Goal: Task Accomplishment & Management: Use online tool/utility

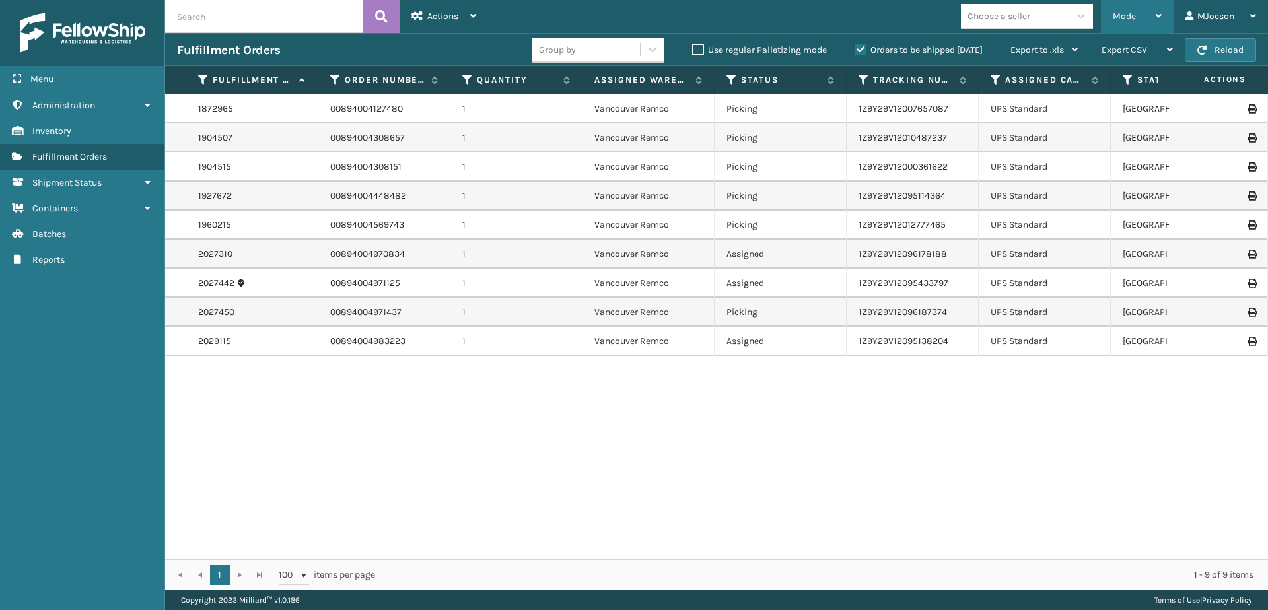
click at [1143, 15] on div "Mode" at bounding box center [1137, 16] width 49 height 33
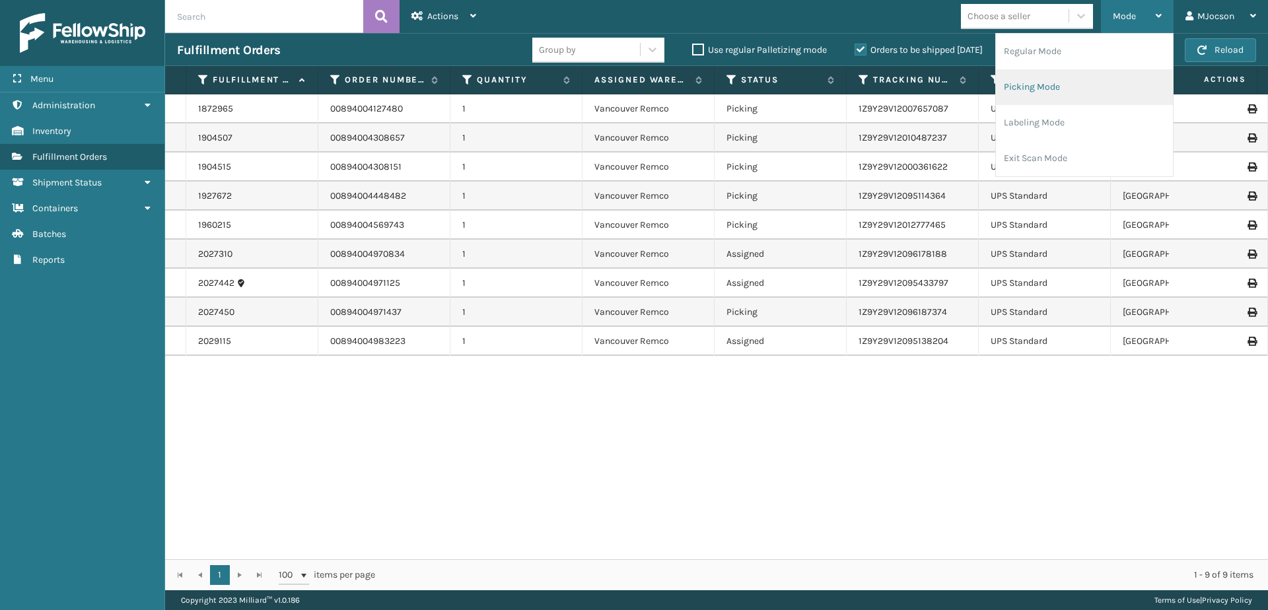
click at [1053, 96] on li "Picking Mode" at bounding box center [1084, 87] width 177 height 36
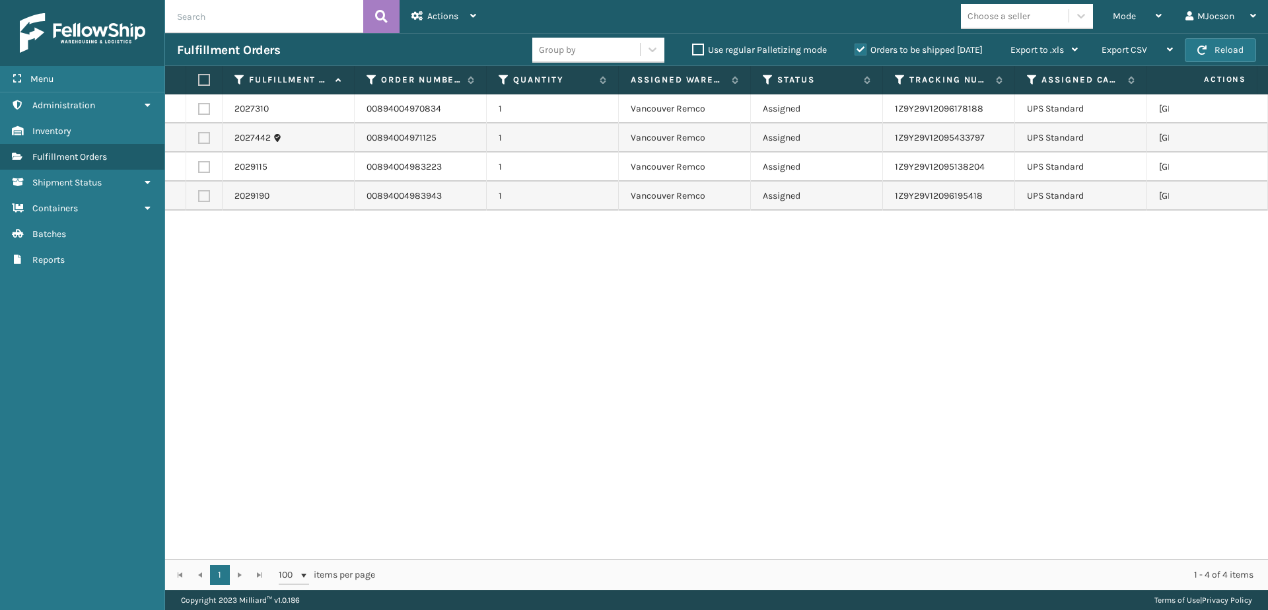
click at [206, 83] on label at bounding box center [202, 80] width 8 height 12
click at [199, 83] on input "checkbox" at bounding box center [198, 80] width 1 height 9
checkbox input "true"
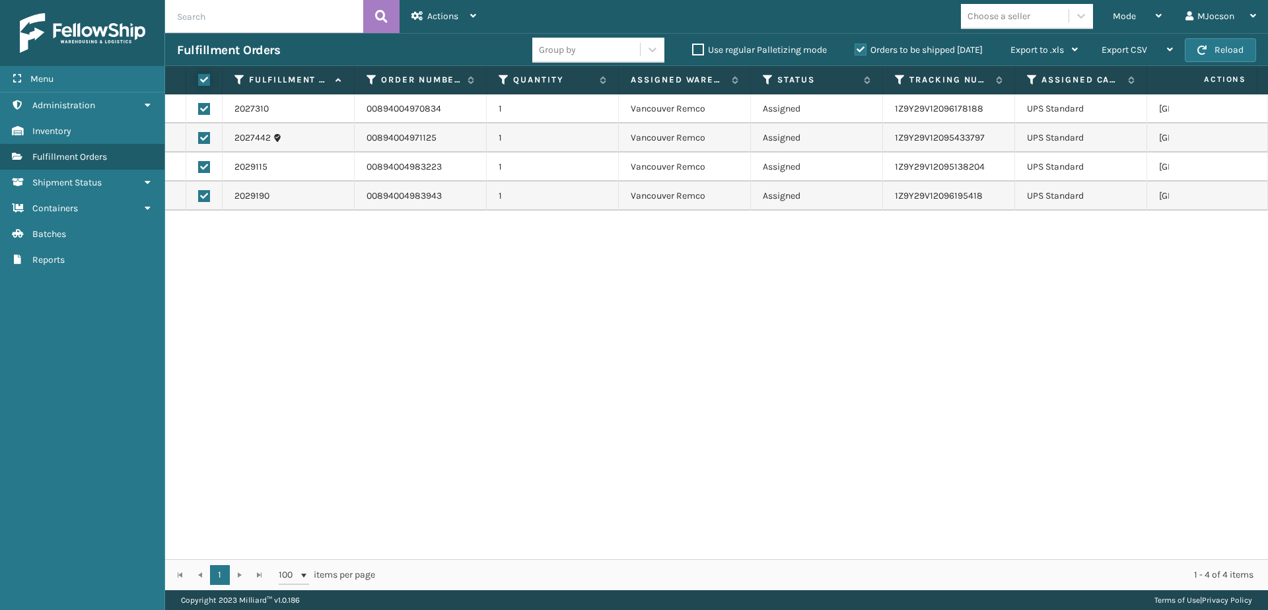
checkbox input "true"
click at [465, 17] on div "Actions" at bounding box center [443, 16] width 65 height 33
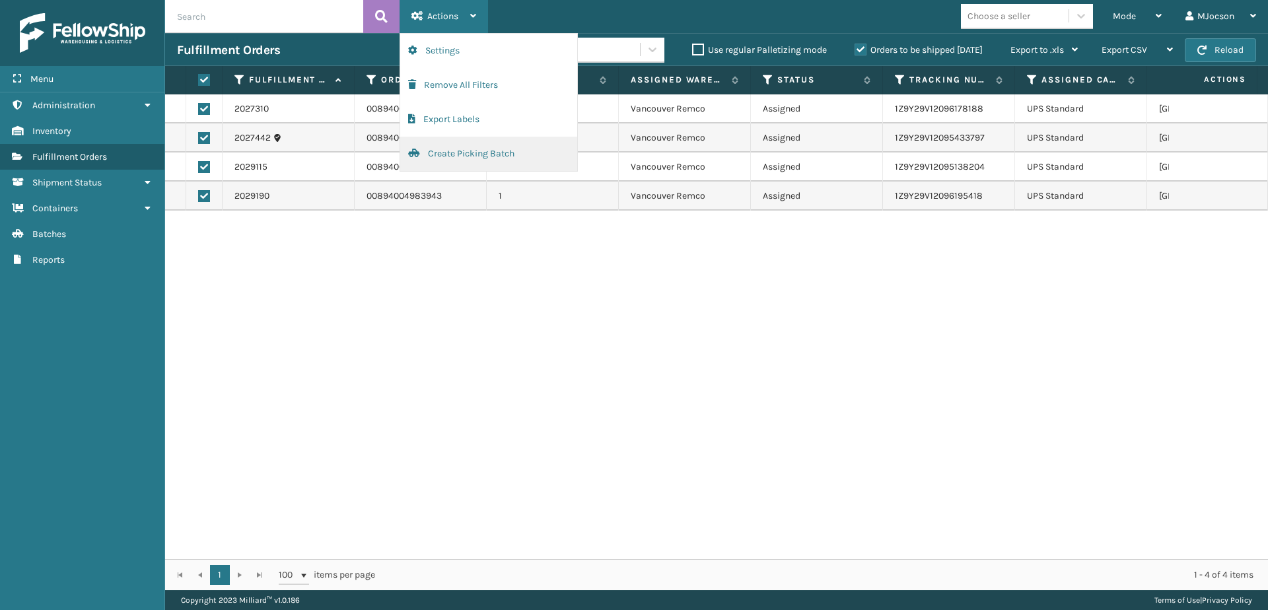
click at [460, 154] on button "Create Picking Batch" at bounding box center [488, 154] width 177 height 34
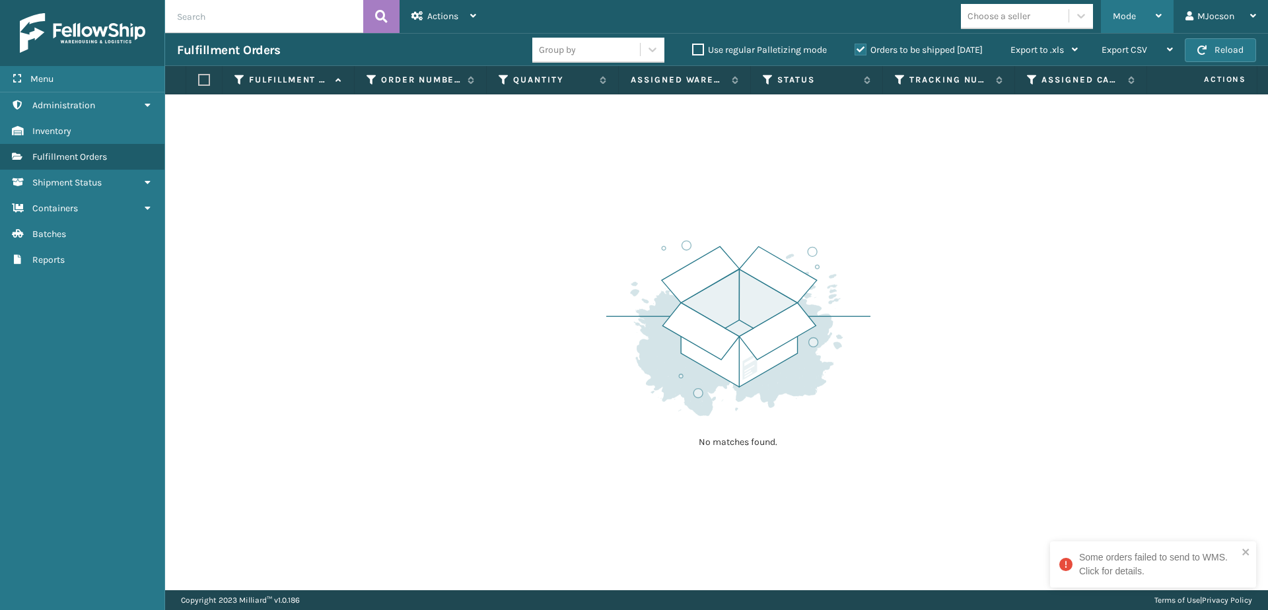
click at [1128, 11] on span "Mode" at bounding box center [1124, 16] width 23 height 11
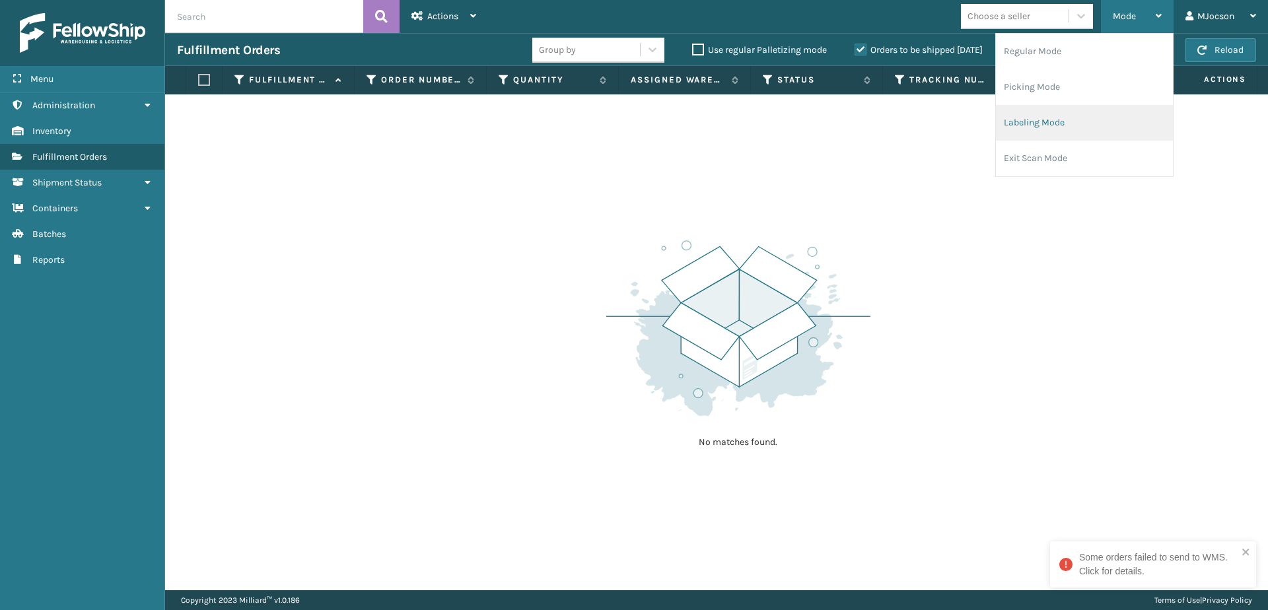
click at [1033, 120] on li "Labeling Mode" at bounding box center [1084, 123] width 177 height 36
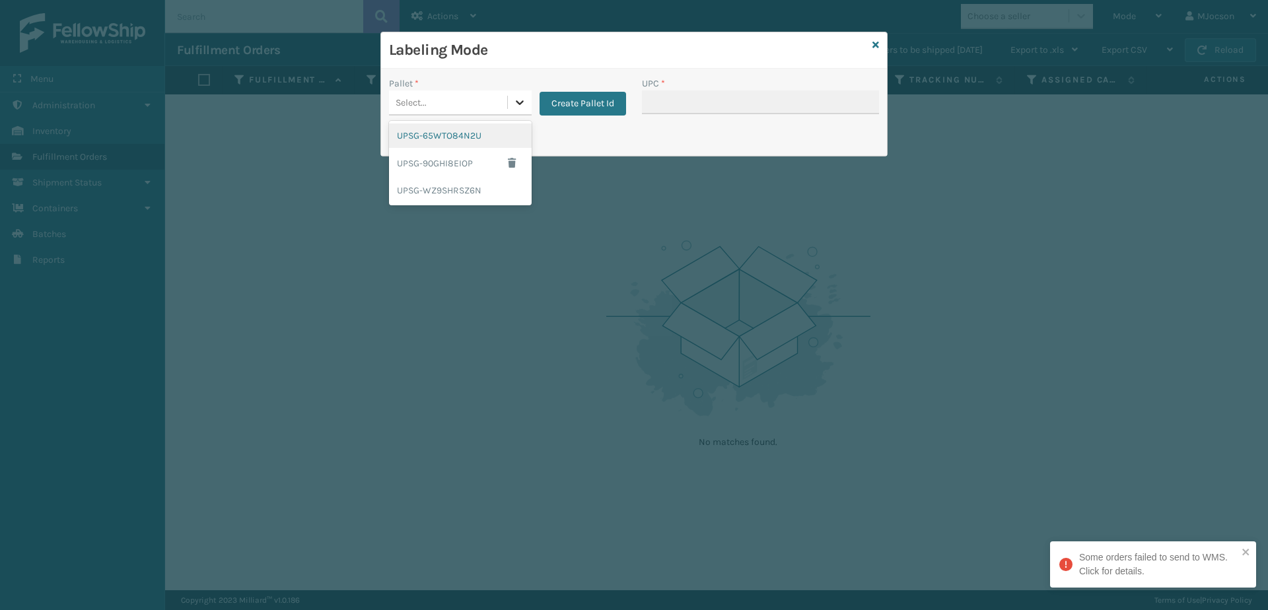
click at [522, 104] on icon at bounding box center [519, 102] width 13 height 13
click at [470, 131] on div "UPSG-65WTO84N2U" at bounding box center [460, 136] width 143 height 24
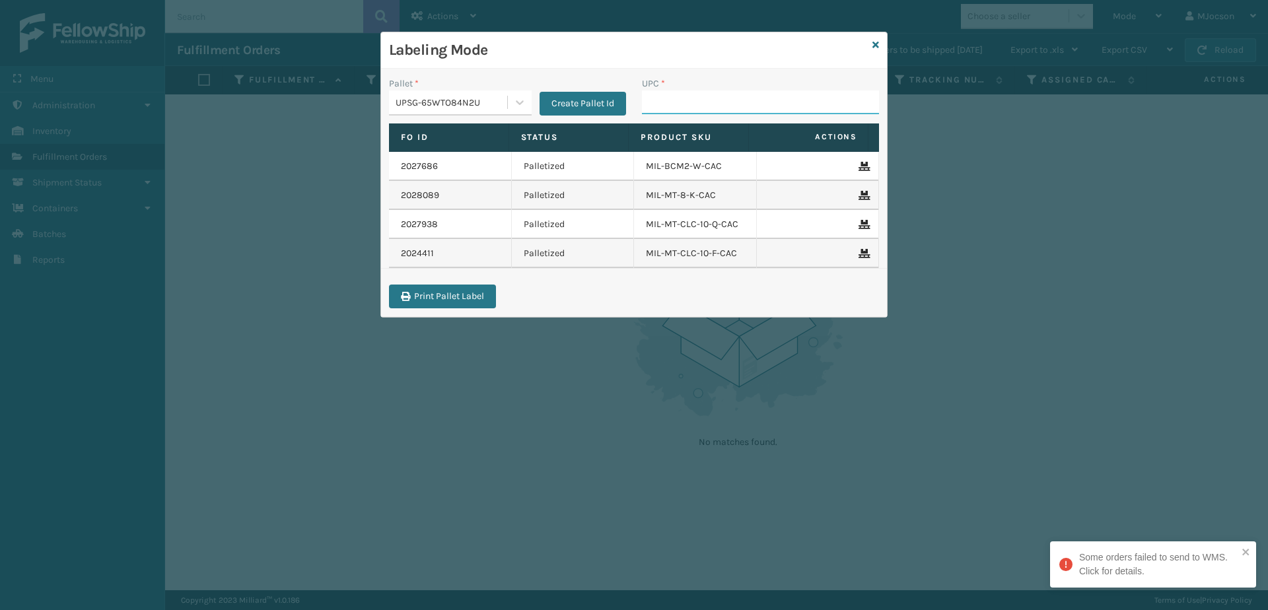
click at [685, 108] on input "UPC *" at bounding box center [760, 102] width 237 height 24
click at [876, 46] on icon at bounding box center [875, 44] width 7 height 9
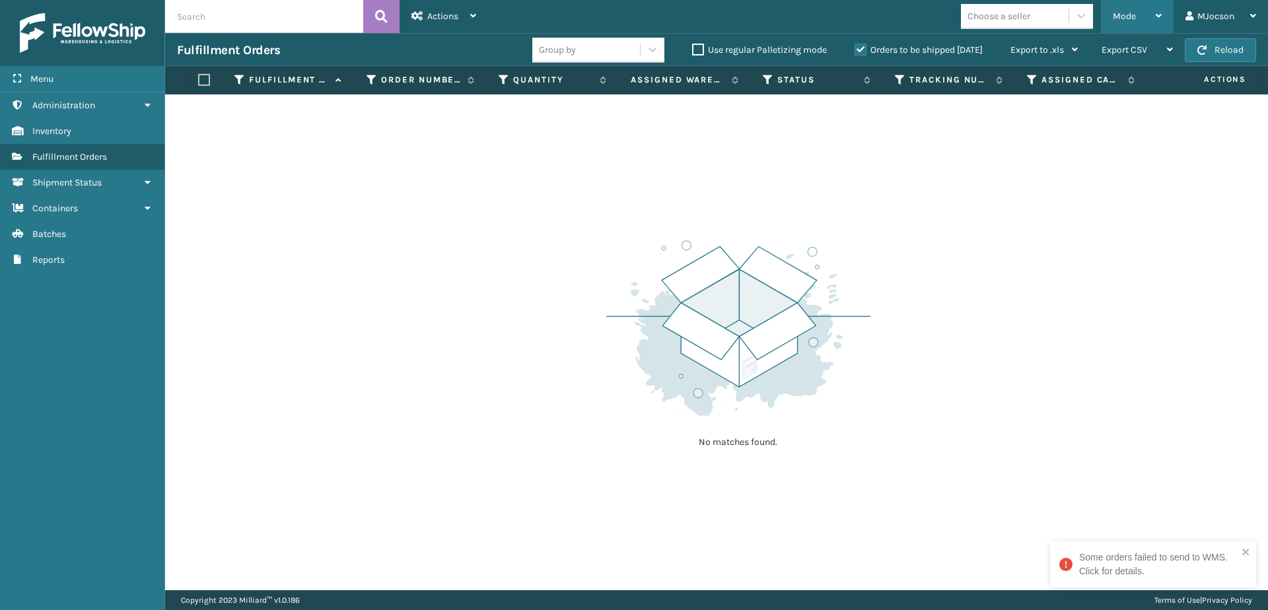
click at [1132, 14] on span "Mode" at bounding box center [1124, 16] width 23 height 11
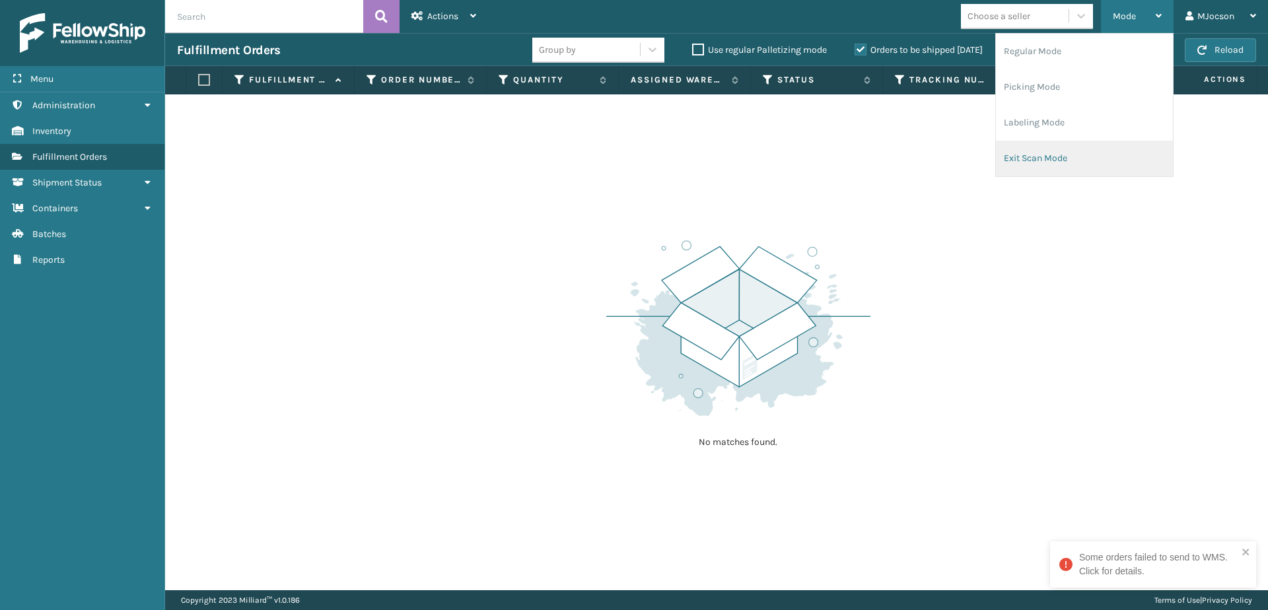
click at [1042, 160] on li "Exit Scan Mode" at bounding box center [1084, 159] width 177 height 36
